Goal: Obtain resource: Obtain resource

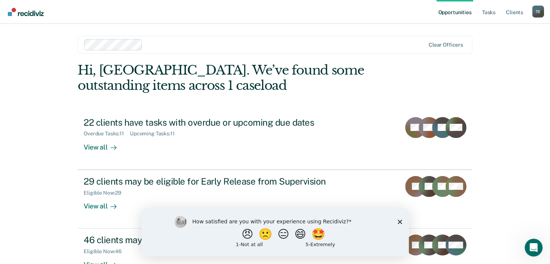
click at [401, 220] on polygon "Close survey" at bounding box center [399, 222] width 4 height 4
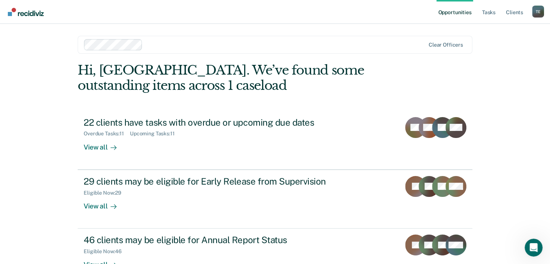
scroll to position [53, 0]
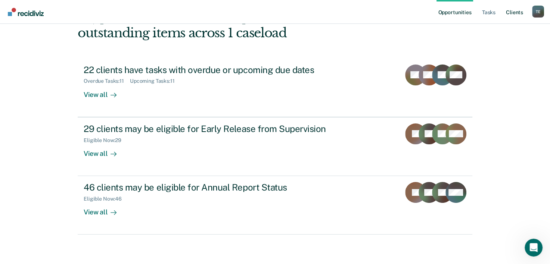
click at [515, 8] on link "Client s" at bounding box center [515, 12] width 20 height 24
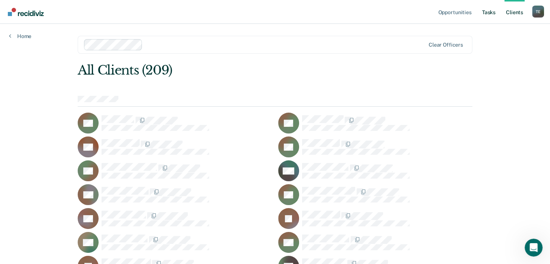
click at [487, 12] on link "Tasks" at bounding box center [489, 12] width 16 height 24
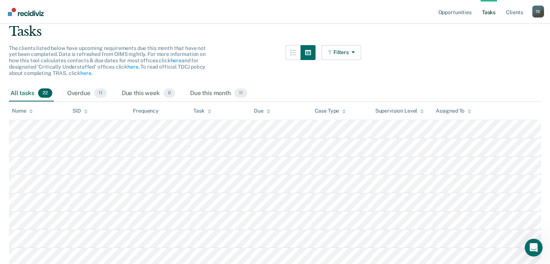
scroll to position [9, 0]
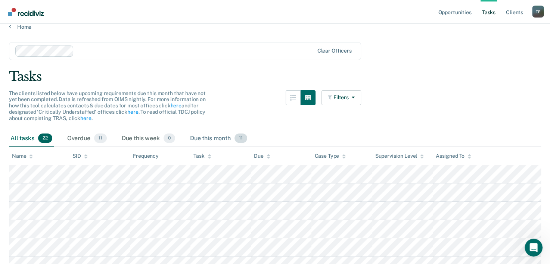
click at [214, 137] on div "Due this month 11" at bounding box center [219, 139] width 60 height 16
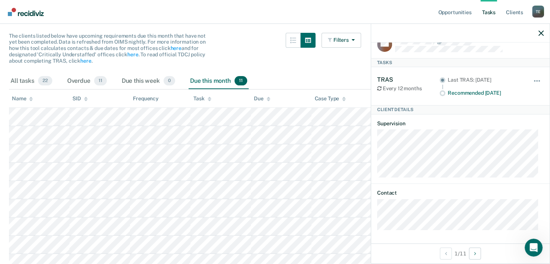
scroll to position [0, 0]
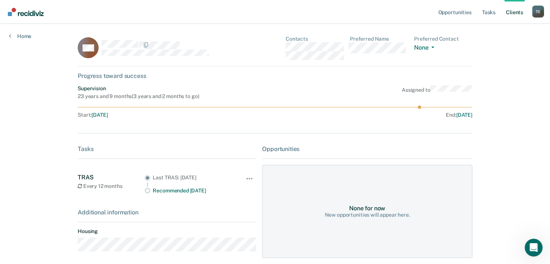
click at [6, 34] on div "Home" at bounding box center [20, 32] width 40 height 16
click at [15, 35] on link "Home" at bounding box center [20, 36] width 22 height 7
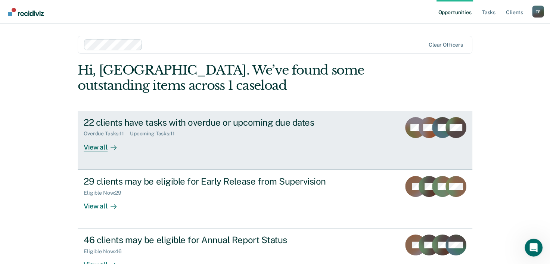
click at [365, 124] on link "22 clients have tasks with overdue or upcoming due dates Overdue Tasks : 11 Upc…" at bounding box center [275, 140] width 395 height 59
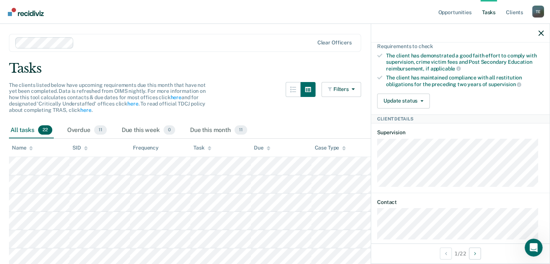
scroll to position [158, 0]
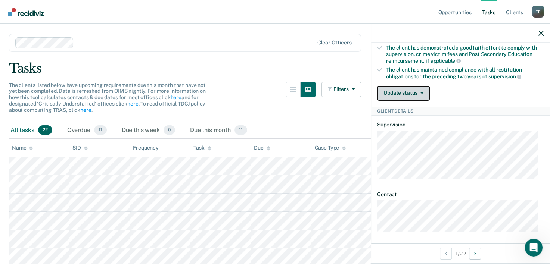
click at [410, 94] on button "Update status" at bounding box center [403, 93] width 53 height 15
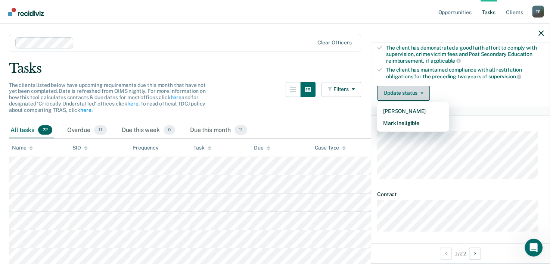
click at [411, 94] on button "Update status" at bounding box center [403, 93] width 53 height 15
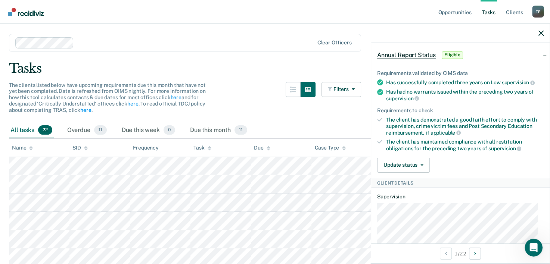
scroll to position [49, 0]
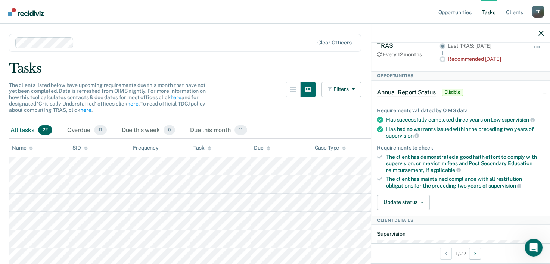
click at [424, 91] on span "Annual Report Status" at bounding box center [406, 92] width 59 height 7
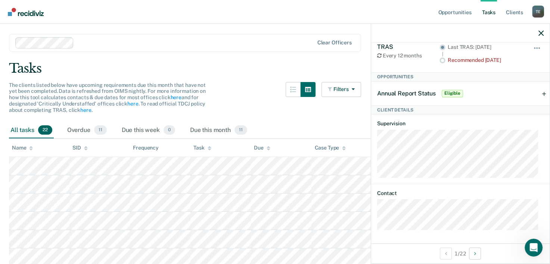
click at [450, 91] on span "Eligible" at bounding box center [452, 93] width 21 height 7
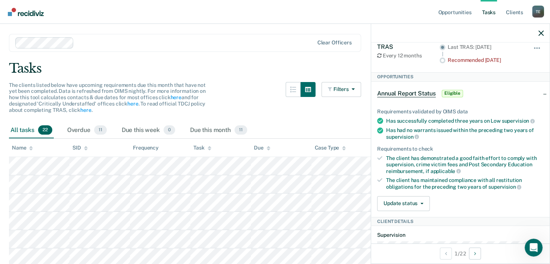
scroll to position [49, 0]
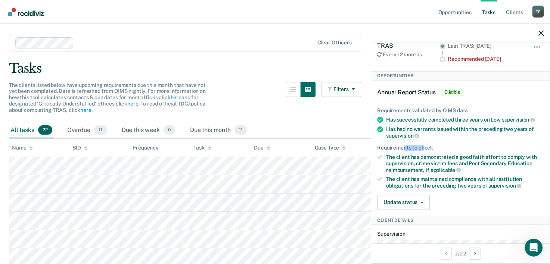
drag, startPoint x: 423, startPoint y: 140, endPoint x: 402, endPoint y: 146, distance: 21.7
click at [402, 146] on ul "Requirements validated by OIMS data Has successfully completed three years on L…" at bounding box center [460, 149] width 167 height 82
click at [419, 195] on button "Update status" at bounding box center [403, 202] width 53 height 15
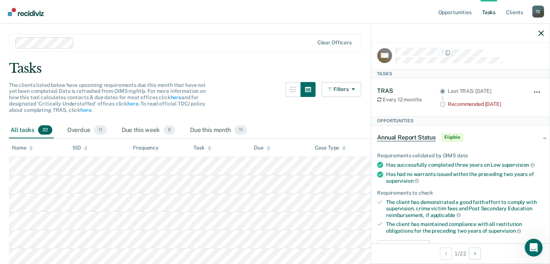
scroll to position [0, 0]
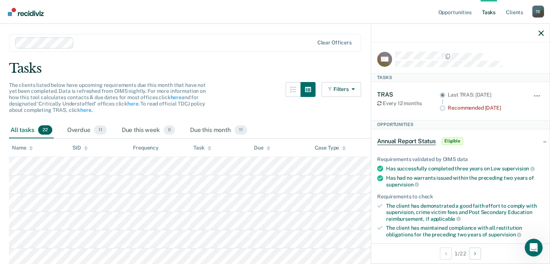
click at [418, 141] on span "Annual Report Status" at bounding box center [406, 141] width 59 height 7
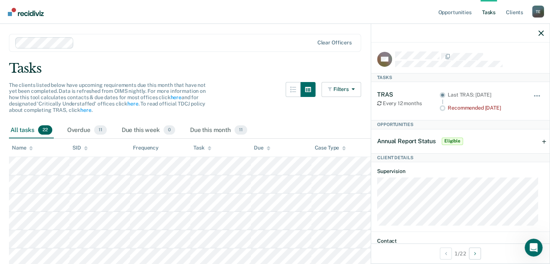
click at [418, 141] on span "Annual Report Status" at bounding box center [406, 141] width 59 height 7
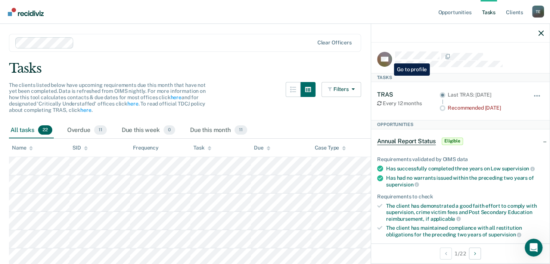
click at [388, 58] on rect at bounding box center [384, 59] width 15 height 15
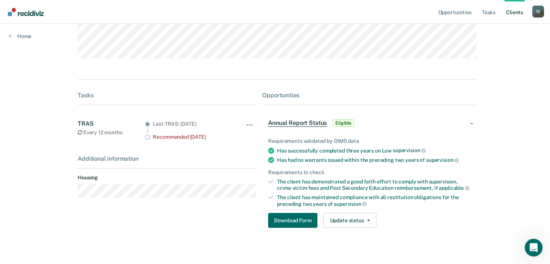
scroll to position [101, 0]
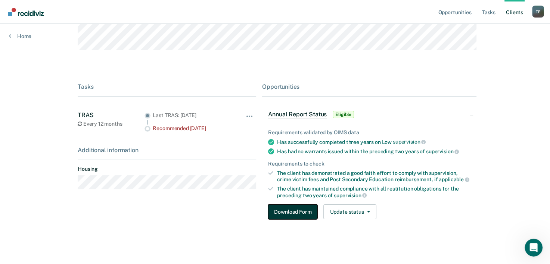
click at [301, 216] on button "Download Form" at bounding box center [292, 212] width 49 height 15
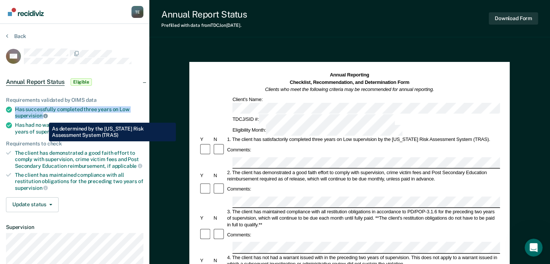
drag, startPoint x: 15, startPoint y: 105, endPoint x: 43, endPoint y: 117, distance: 30.9
click at [43, 117] on div "Has successfully completed three years on Low supervision" at bounding box center [79, 112] width 128 height 13
copy div "Has successfully completed three years on Low supervision"
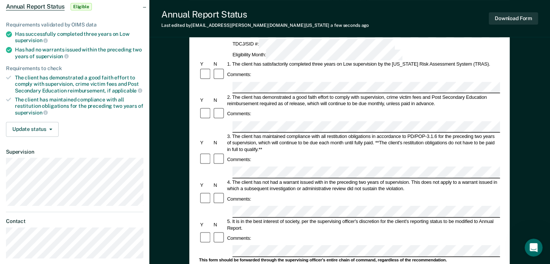
scroll to position [76, 0]
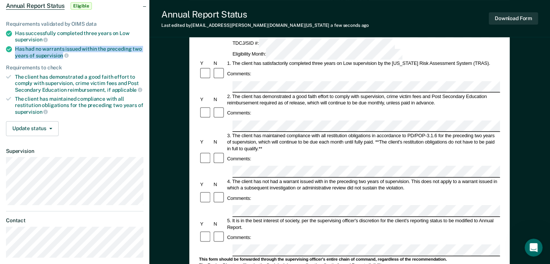
drag, startPoint x: 15, startPoint y: 43, endPoint x: 61, endPoint y: 54, distance: 47.9
click at [61, 54] on ul "Requirements validated by OIMS data Has successfully completed three years on L…" at bounding box center [74, 68] width 137 height 94
copy div "Has had no warrants issued within the preceding two years of supervision"
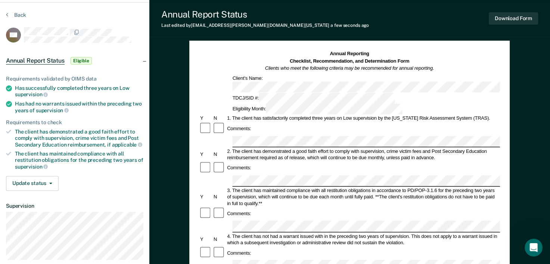
scroll to position [0, 0]
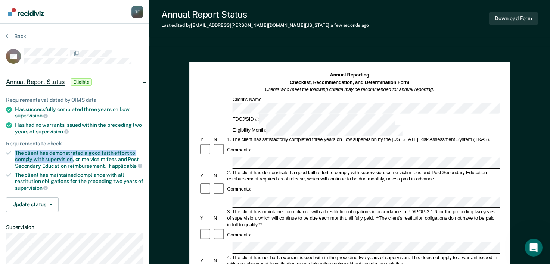
drag, startPoint x: 16, startPoint y: 150, endPoint x: 72, endPoint y: 156, distance: 56.7
click at [72, 156] on div "The client has demonstrated a good faith effort to comply with supervision, cri…" at bounding box center [79, 159] width 128 height 19
copy div "The client has demonstrated a good faith effort to comply with supervision"
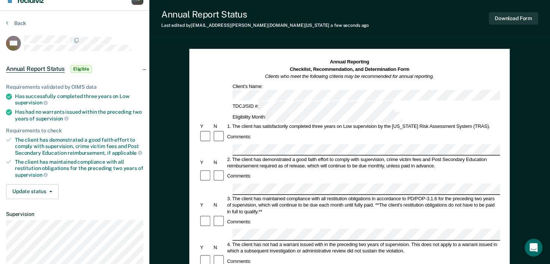
scroll to position [15, 0]
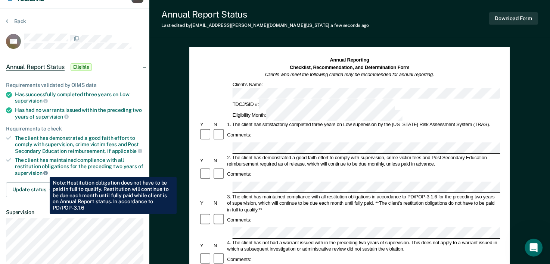
click at [44, 171] on icon at bounding box center [45, 173] width 4 height 4
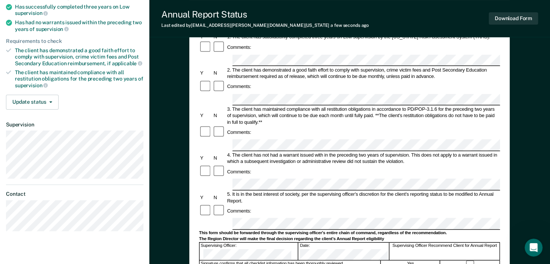
scroll to position [105, 0]
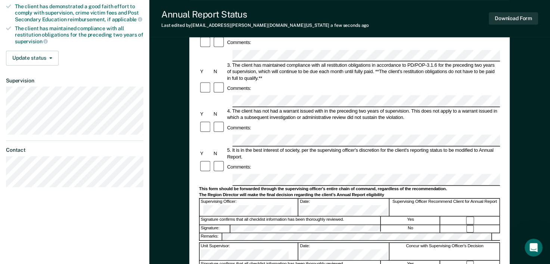
scroll to position [167, 0]
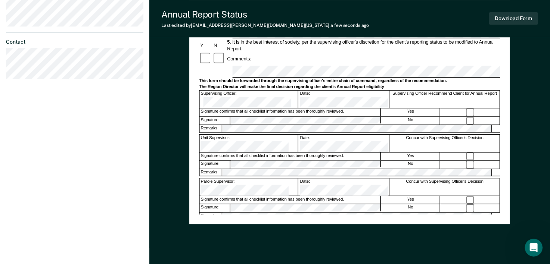
scroll to position [269, 0]
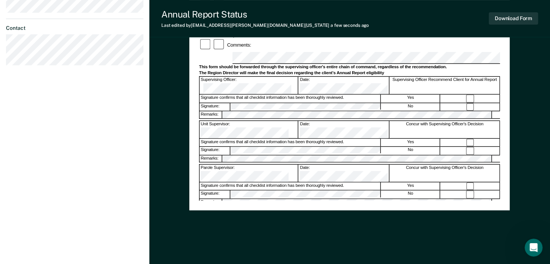
click at [248, 209] on div "Assistant Region Director:" at bounding box center [249, 217] width 99 height 17
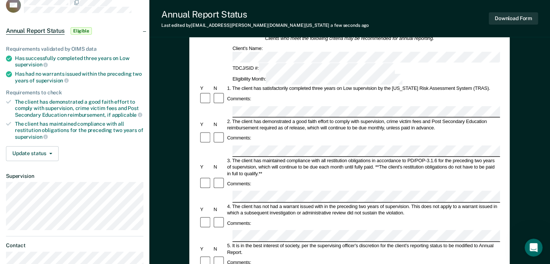
scroll to position [6, 0]
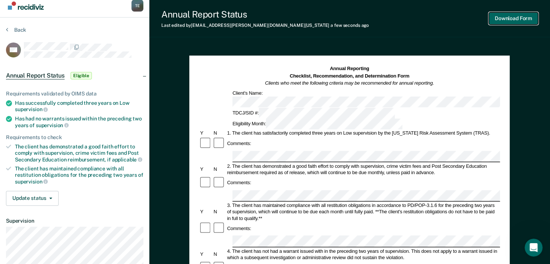
click at [521, 16] on button "Download Form" at bounding box center [513, 18] width 49 height 12
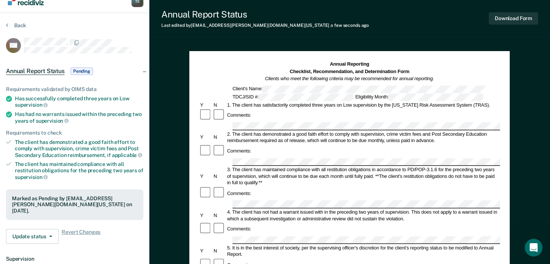
scroll to position [9, 0]
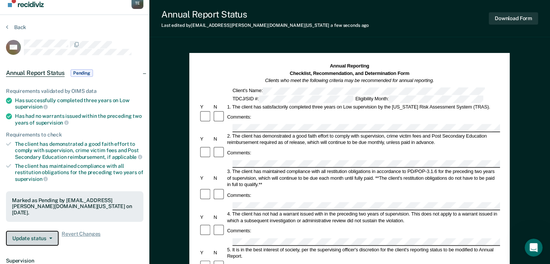
click at [44, 242] on button "Update status" at bounding box center [32, 238] width 53 height 15
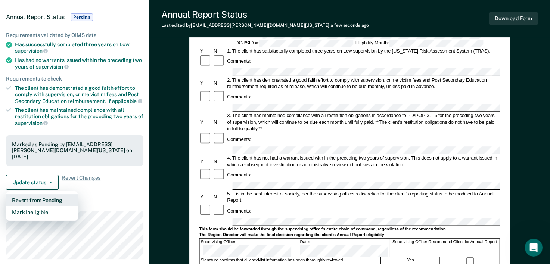
scroll to position [67, 0]
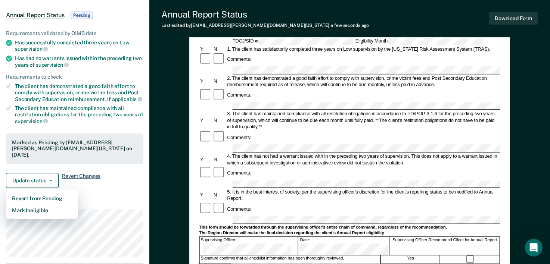
click at [87, 173] on span "Revert Changes" at bounding box center [81, 180] width 39 height 15
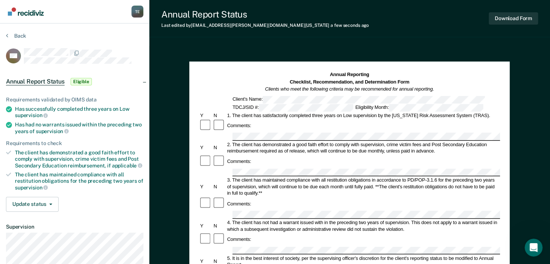
scroll to position [0, 0]
click at [57, 4] on nav "Tyqaisha [PERSON_NAME] Profile How it works Log Out" at bounding box center [74, 12] width 149 height 24
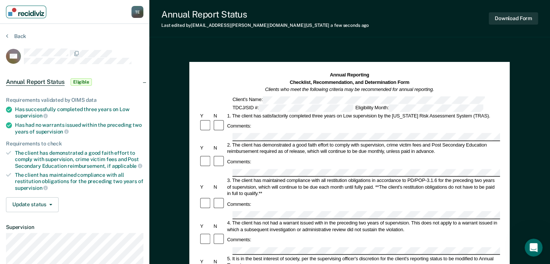
click at [13, 15] on img "Main navigation" at bounding box center [26, 12] width 36 height 8
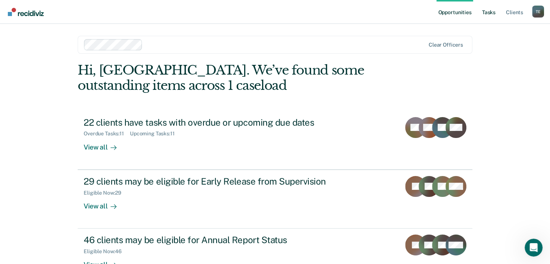
click at [484, 14] on link "Tasks" at bounding box center [489, 12] width 16 height 24
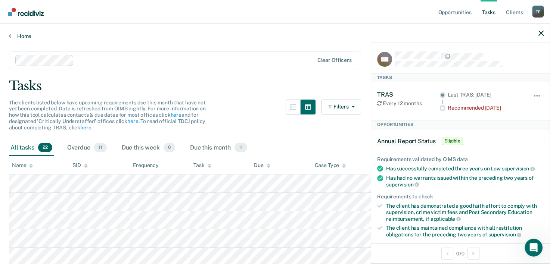
click at [13, 37] on link "Home" at bounding box center [275, 36] width 532 height 7
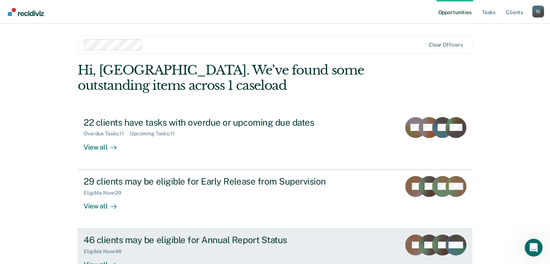
click at [153, 244] on div "46 clients may be eligible for Annual Report Status" at bounding box center [215, 240] width 262 height 11
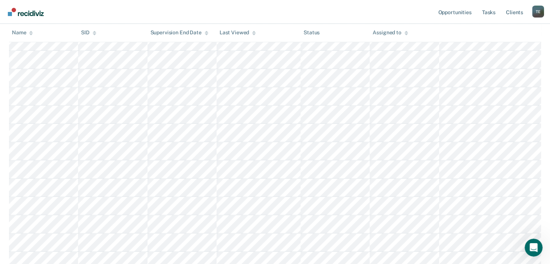
scroll to position [463, 0]
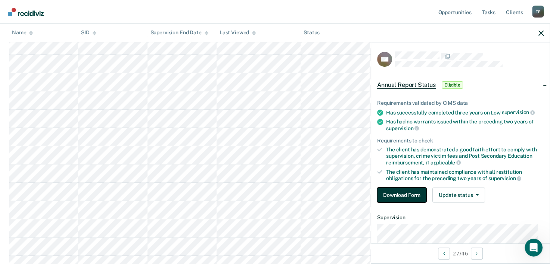
click at [409, 196] on button "Download Form" at bounding box center [401, 195] width 49 height 15
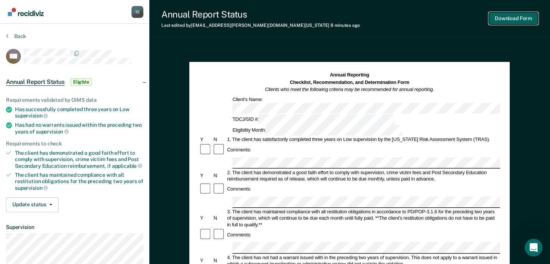
click at [511, 18] on button "Download Form" at bounding box center [513, 18] width 49 height 12
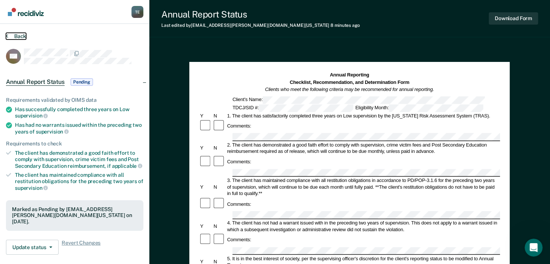
click at [7, 33] on icon at bounding box center [7, 36] width 2 height 6
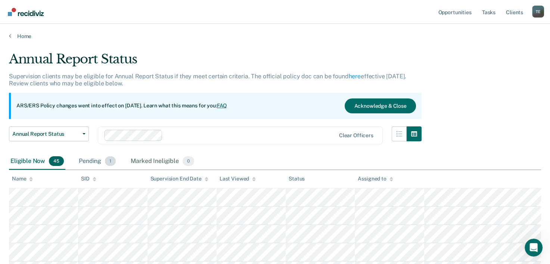
click at [84, 163] on div "Pending 1" at bounding box center [97, 161] width 40 height 16
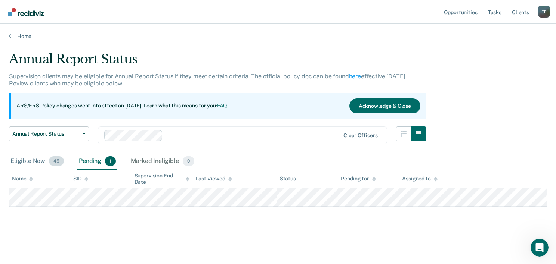
click at [15, 161] on div "Eligible Now 45" at bounding box center [37, 161] width 56 height 16
